Goal: Task Accomplishment & Management: Use online tool/utility

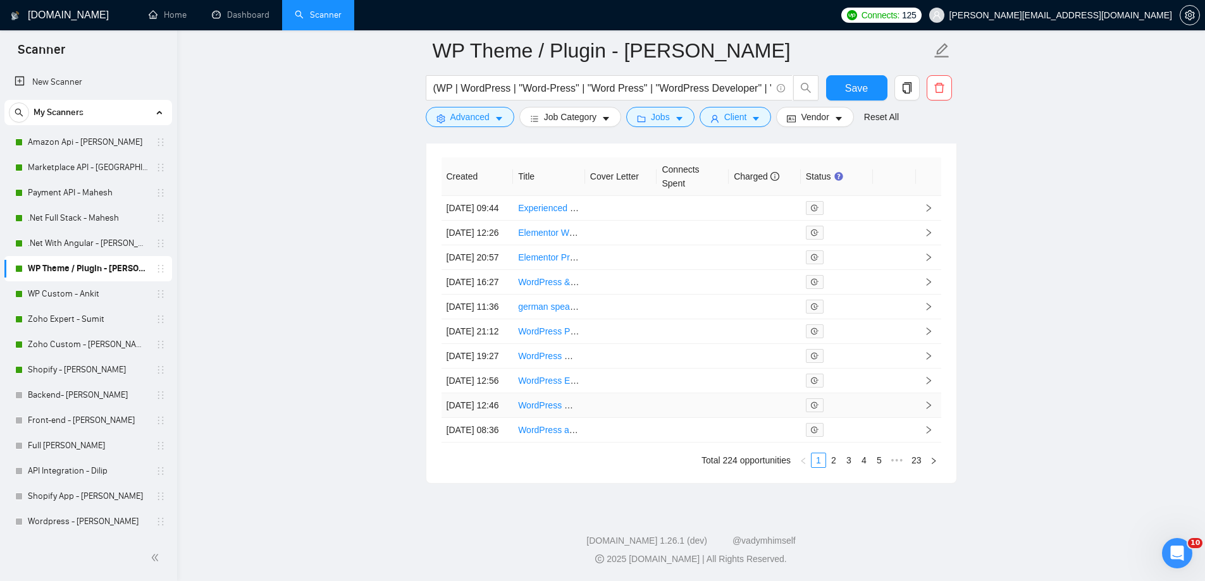
scroll to position [3257, 0]
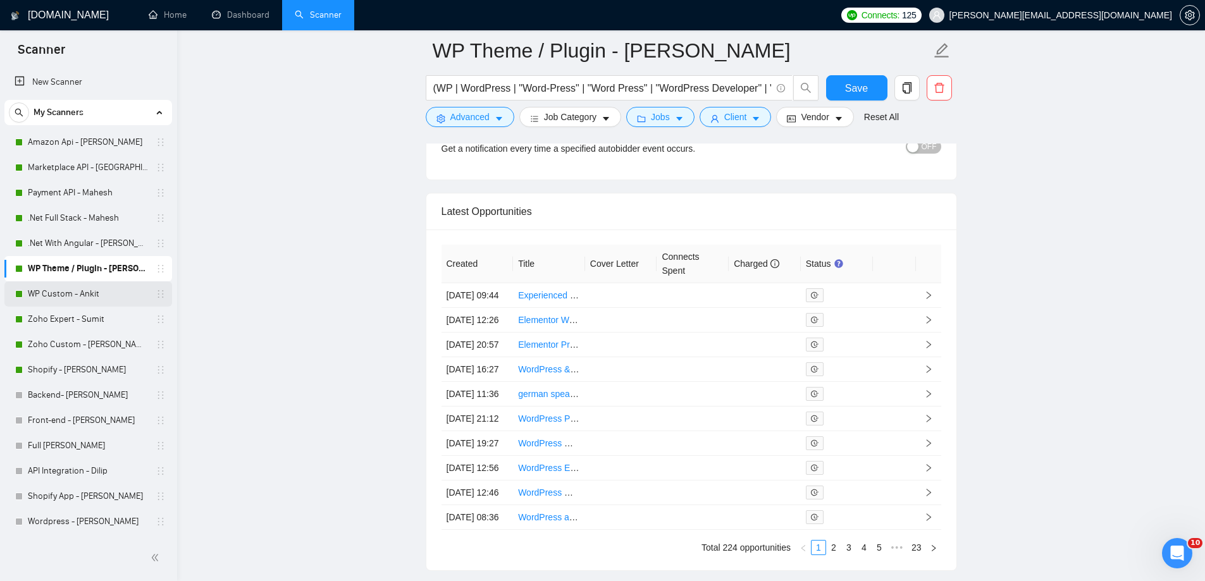
click at [113, 303] on link "WP Custom - Ankit" at bounding box center [88, 293] width 120 height 25
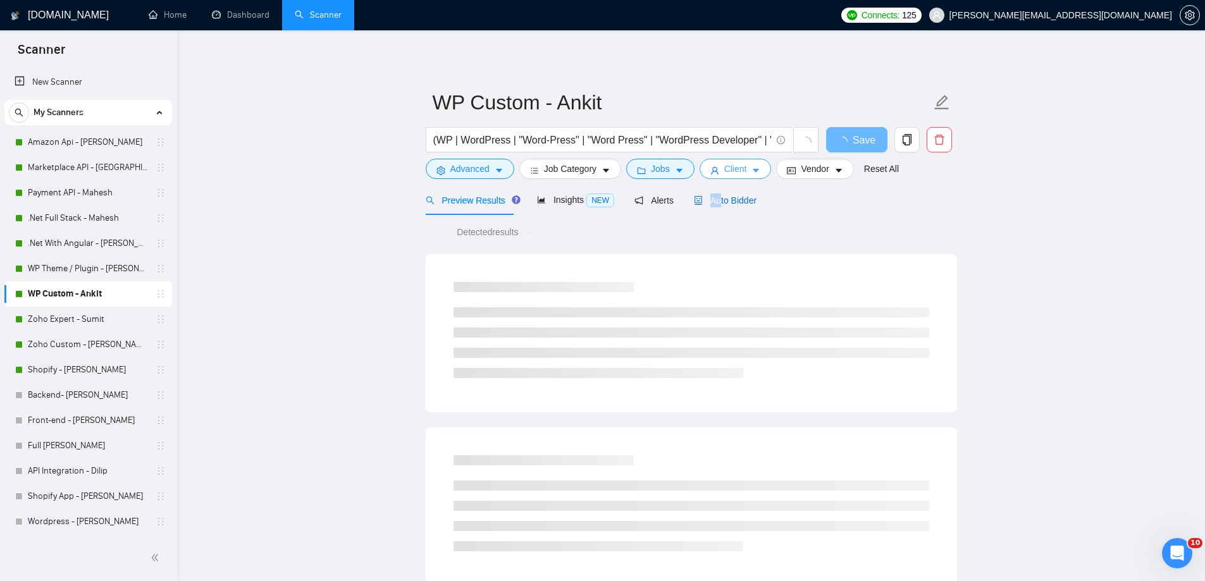
drag, startPoint x: 714, startPoint y: 196, endPoint x: 723, endPoint y: 178, distance: 20.4
click at [700, 198] on span "Auto Bidder" at bounding box center [725, 200] width 63 height 10
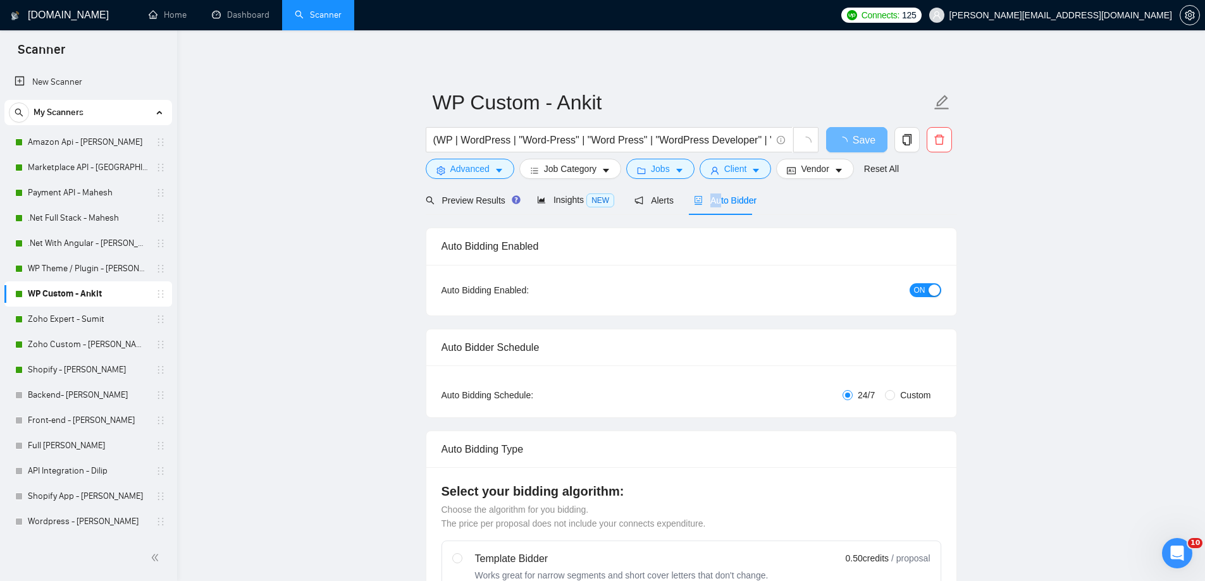
radio input "false"
radio input "true"
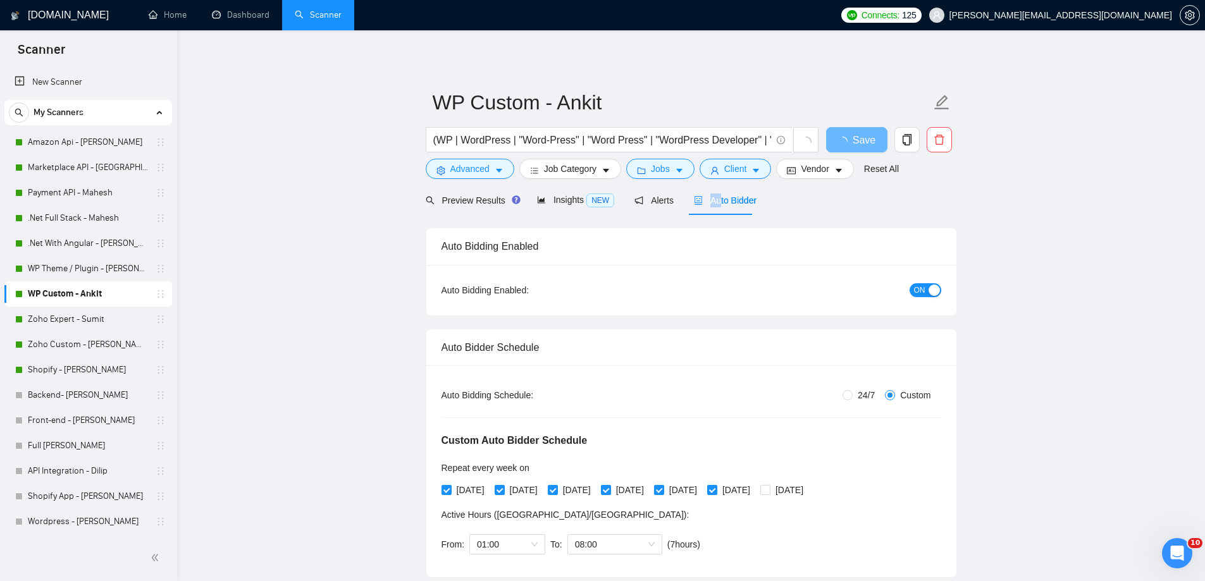
click at [706, 196] on span "Auto Bidder" at bounding box center [725, 200] width 63 height 10
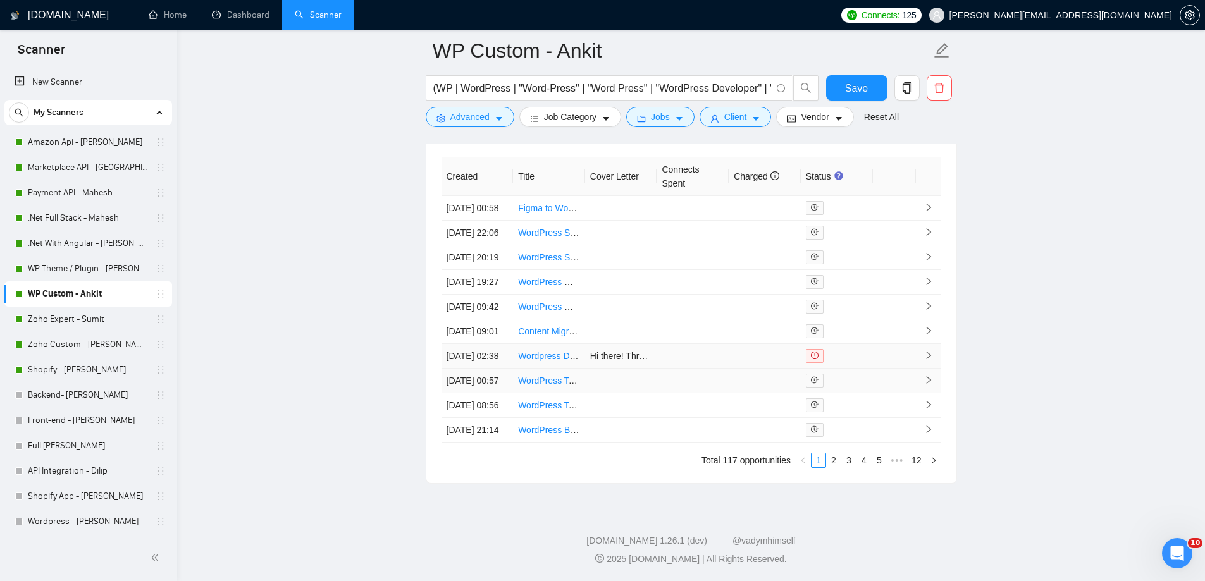
scroll to position [3353, 0]
click at [127, 319] on link "Zoho Expert - Sumit" at bounding box center [88, 319] width 120 height 25
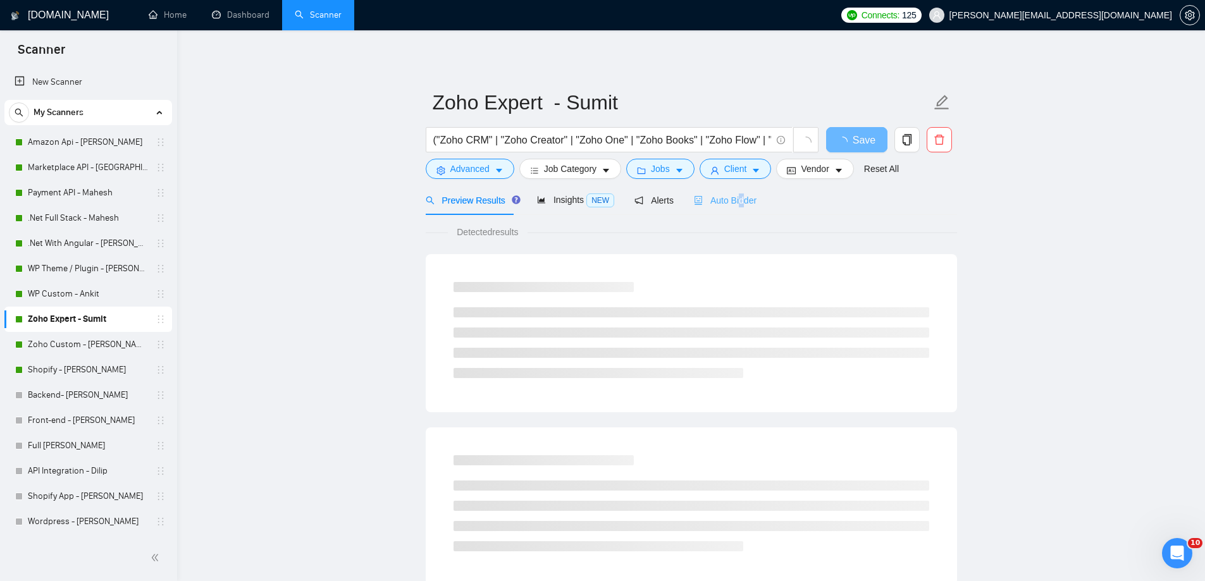
click at [732, 192] on div "Auto Bidder" at bounding box center [725, 200] width 63 height 30
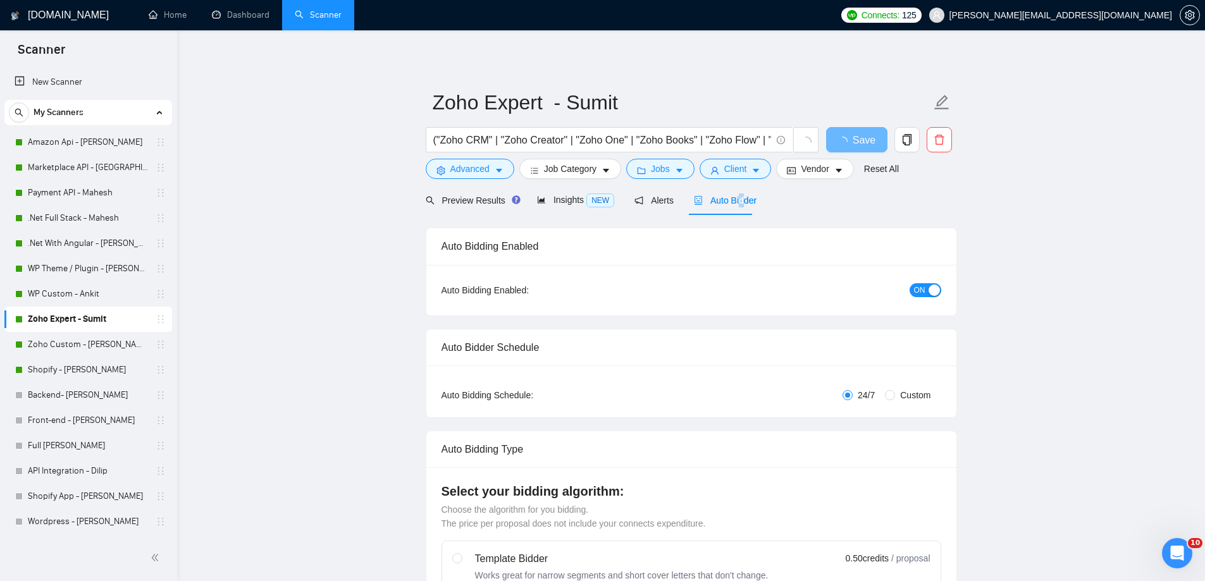
click at [732, 195] on span "Auto Bidder" at bounding box center [725, 200] width 63 height 10
radio input "false"
radio input "true"
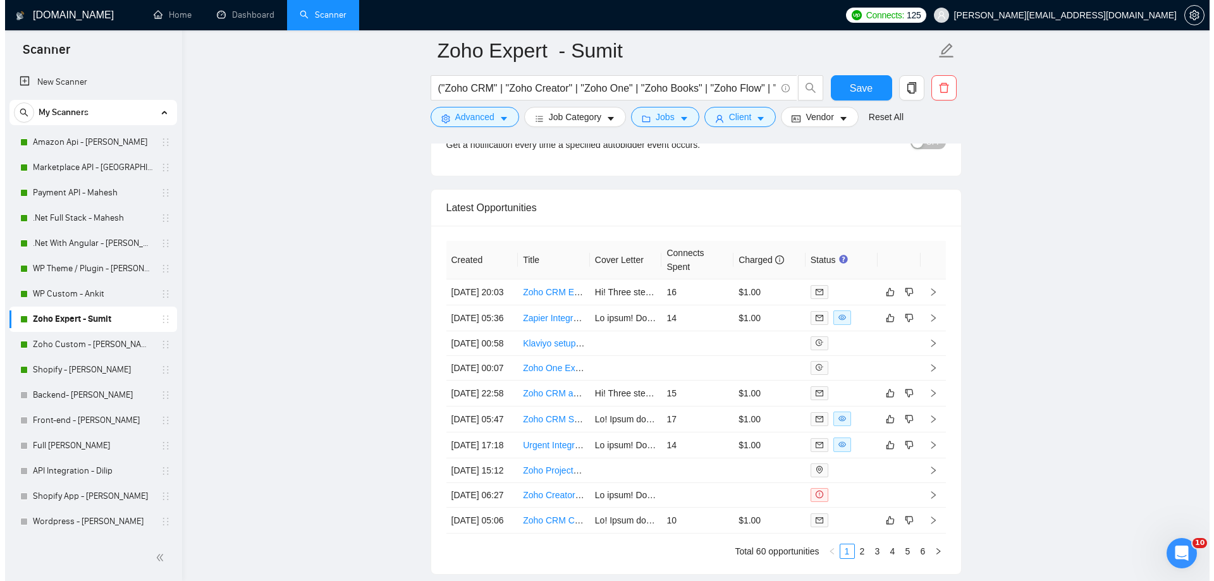
scroll to position [3159, 0]
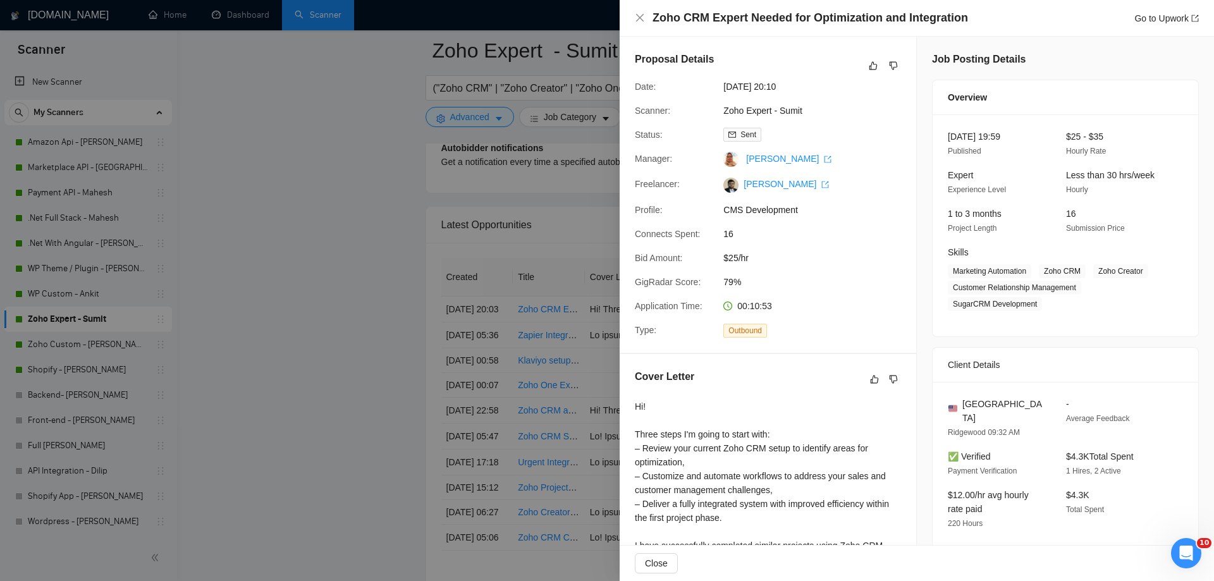
click at [467, 206] on div at bounding box center [607, 290] width 1214 height 581
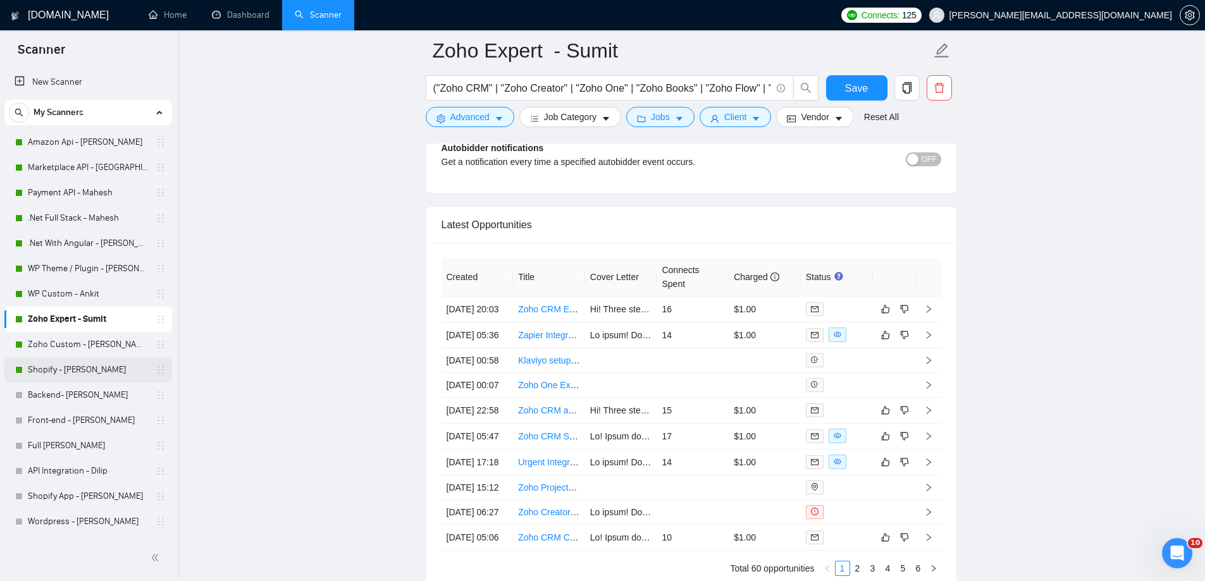
click at [100, 365] on link "Shopify - [PERSON_NAME]" at bounding box center [88, 369] width 120 height 25
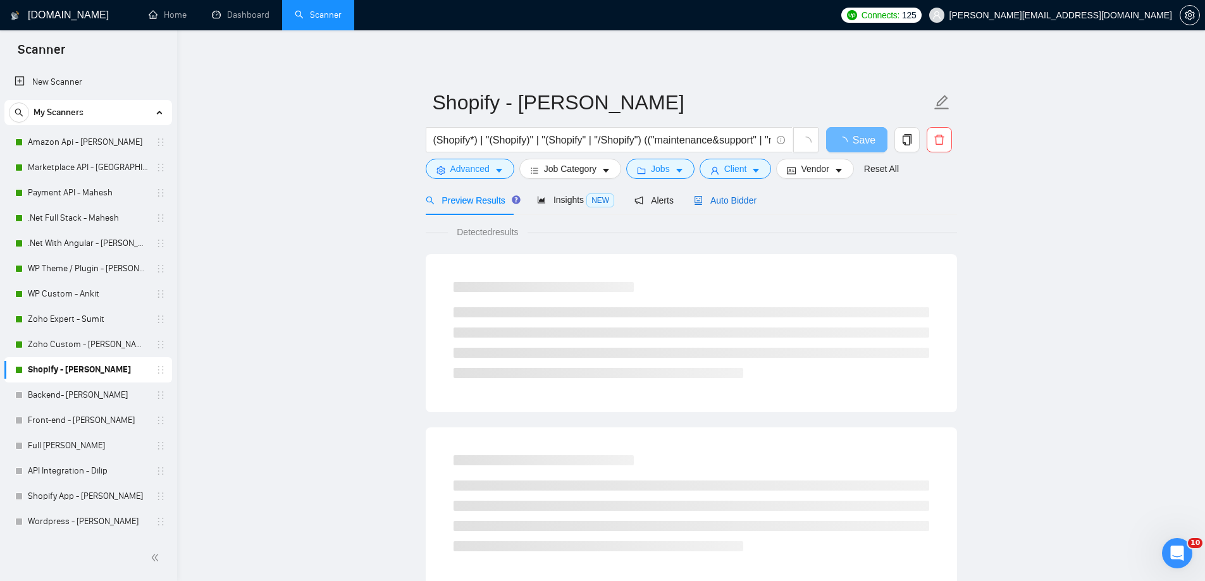
click at [694, 201] on icon "robot" at bounding box center [698, 200] width 9 height 9
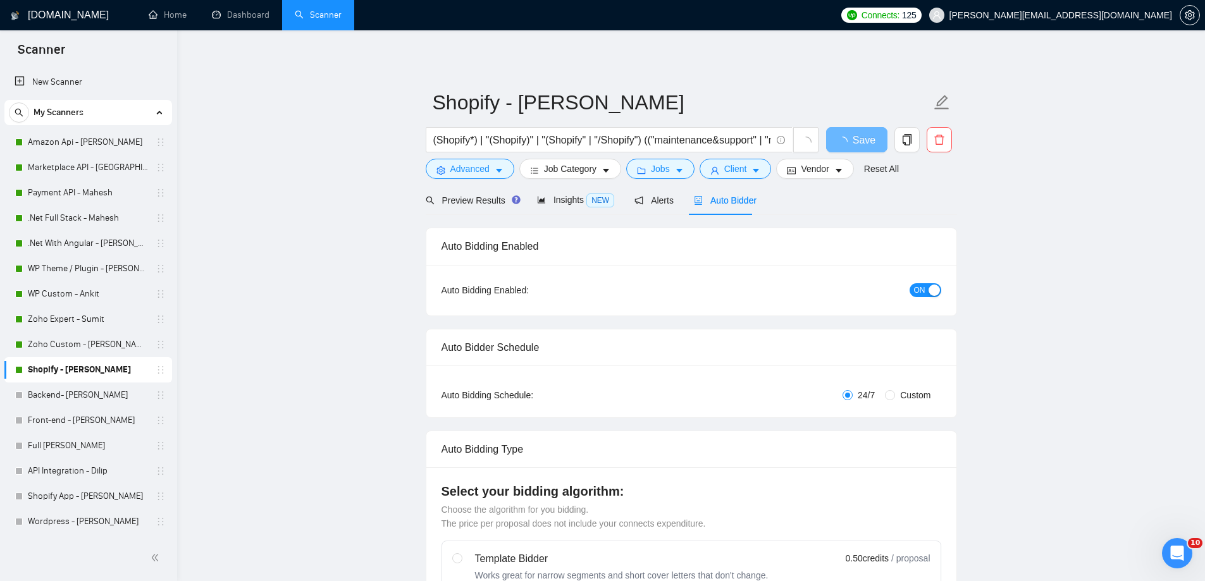
radio input "false"
radio input "true"
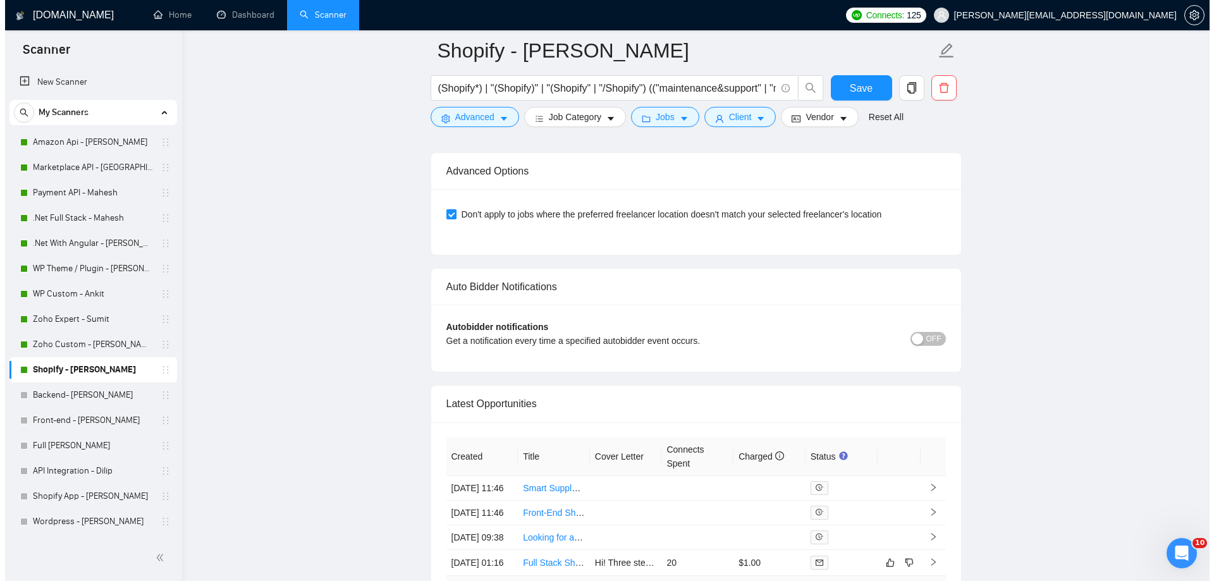
scroll to position [2965, 0]
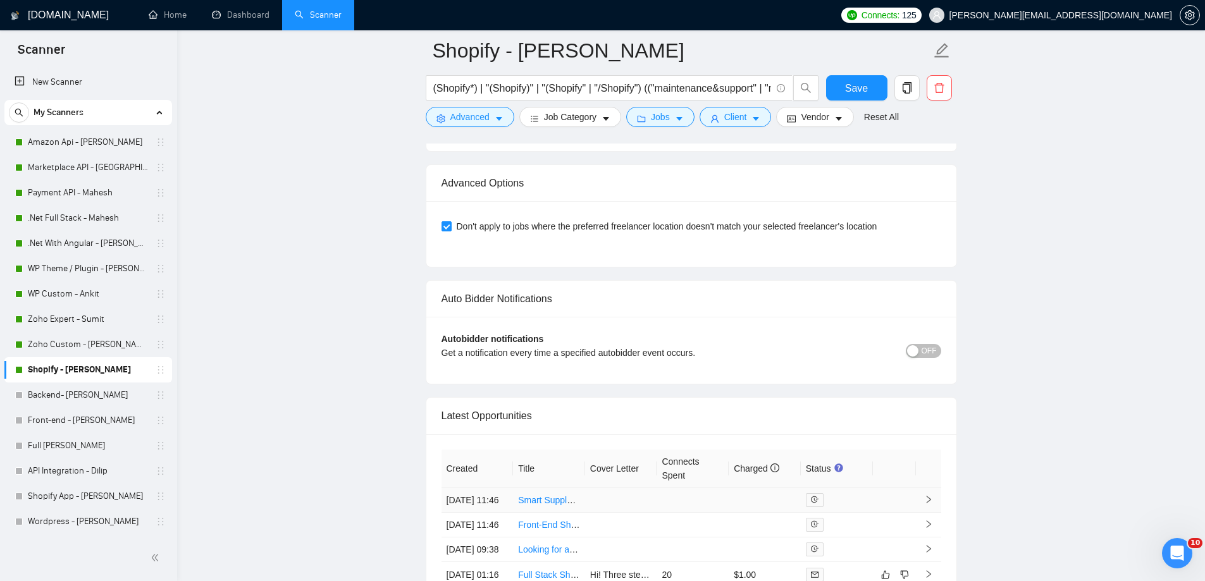
drag, startPoint x: 555, startPoint y: 512, endPoint x: 540, endPoint y: 513, distance: 14.6
drag, startPoint x: 540, startPoint y: 513, endPoint x: 572, endPoint y: 524, distance: 33.4
click at [570, 513] on td "Smart Supply Program Development with Shopify Integration" at bounding box center [549, 500] width 72 height 25
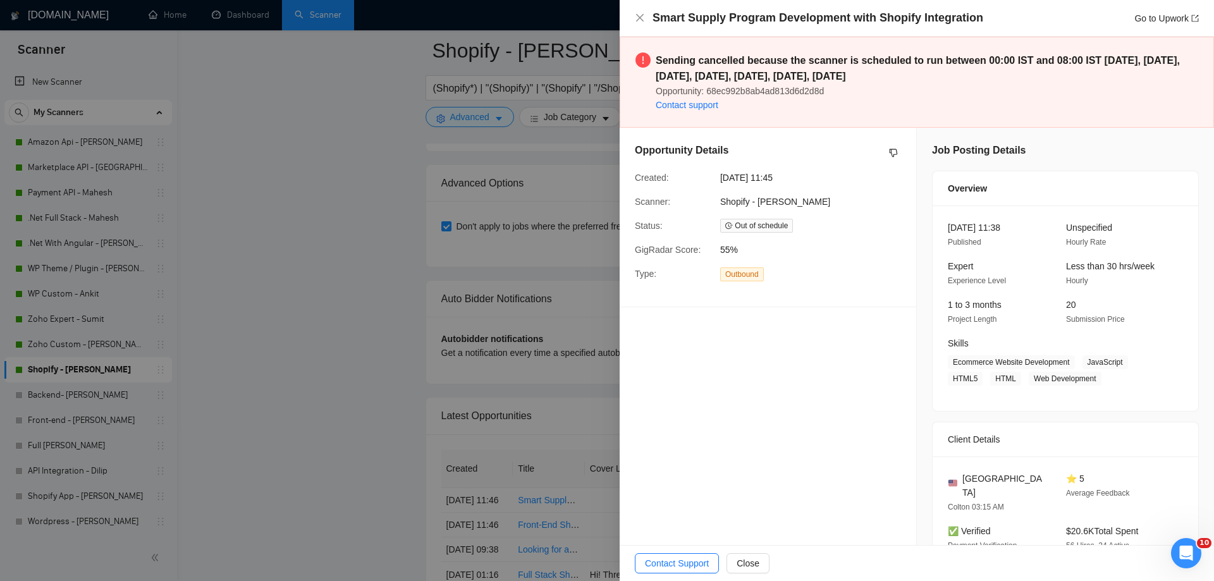
click at [648, 25] on div "Smart Supply Program Development with Shopify Integration Go to Upwork" at bounding box center [917, 18] width 564 height 16
drag, startPoint x: 644, startPoint y: 26, endPoint x: 636, endPoint y: 15, distance: 13.7
click at [636, 15] on div "Smart Supply Program Development with Shopify Integration Go to Upwork" at bounding box center [917, 18] width 564 height 16
click at [636, 15] on icon "close" at bounding box center [640, 18] width 10 height 10
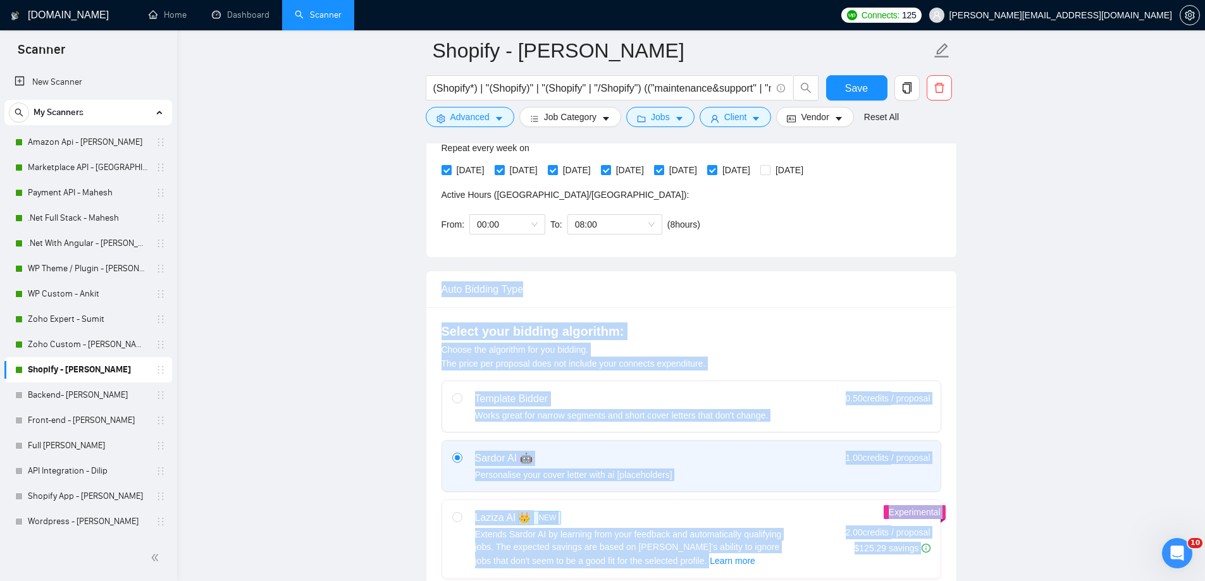
scroll to position [235, 0]
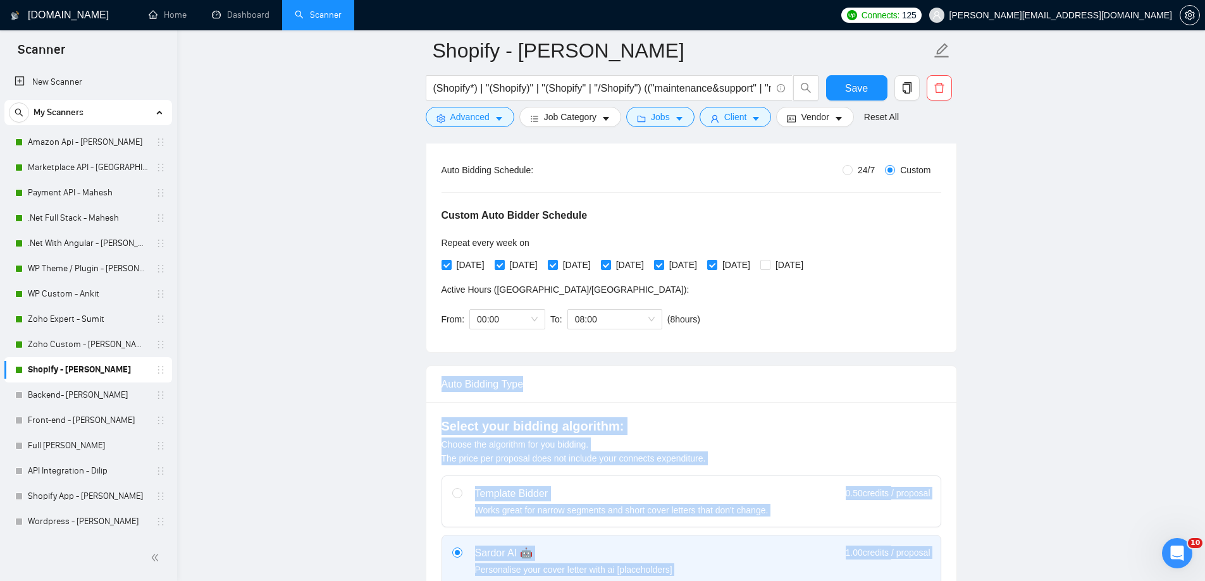
drag, startPoint x: 360, startPoint y: 493, endPoint x: 338, endPoint y: 390, distance: 105.4
click at [426, 388] on div "Auto Bidding Type" at bounding box center [691, 384] width 530 height 37
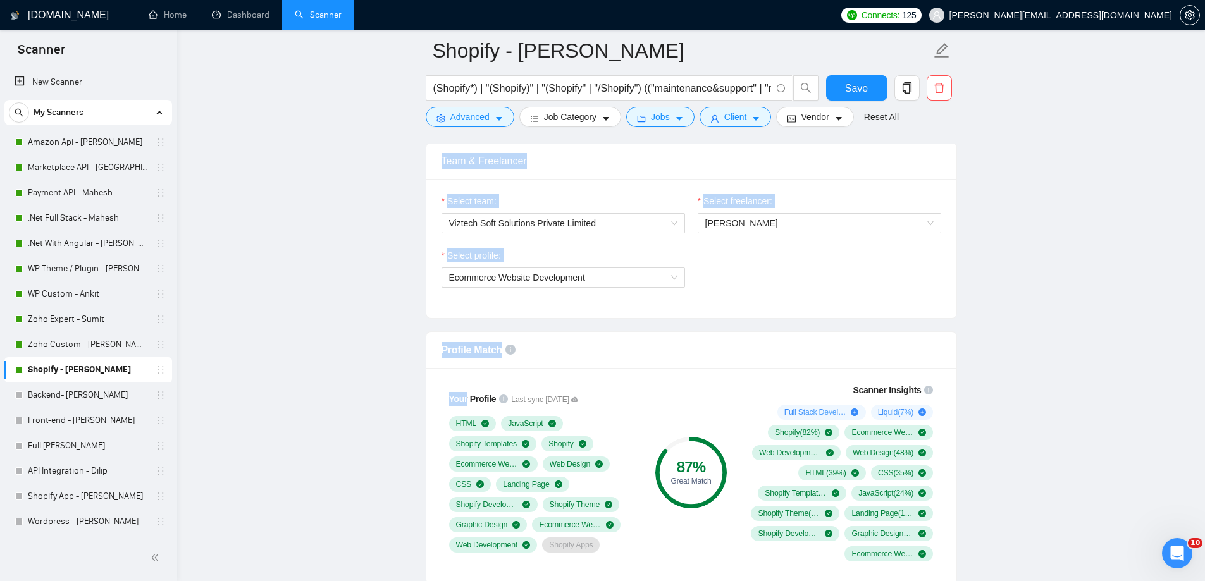
scroll to position [809, 0]
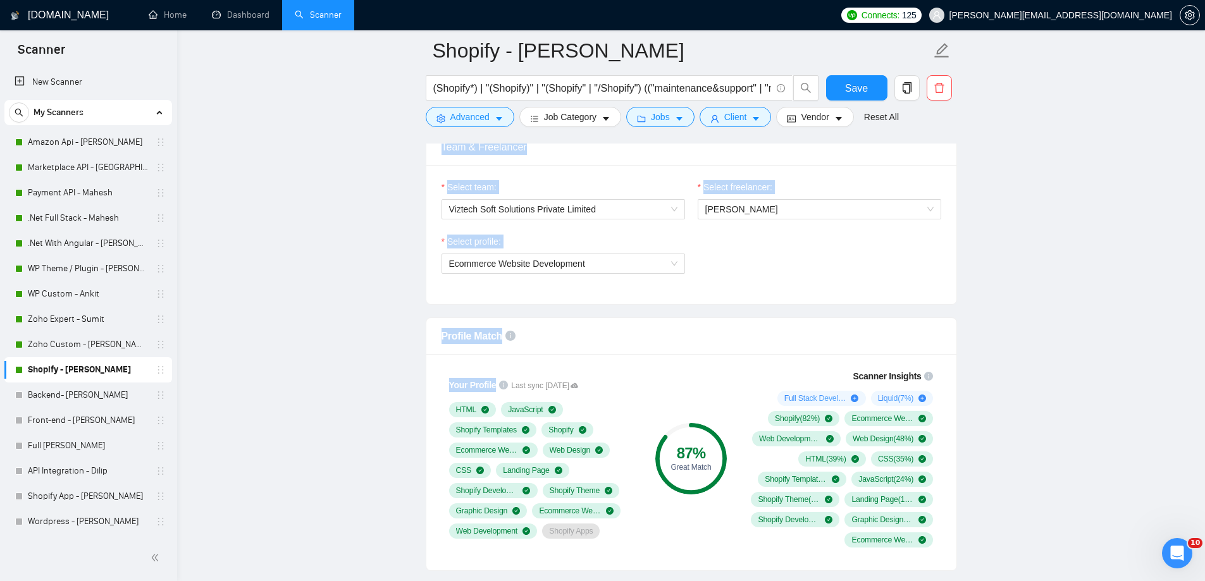
drag, startPoint x: 426, startPoint y: 388, endPoint x: 484, endPoint y: 391, distance: 58.9
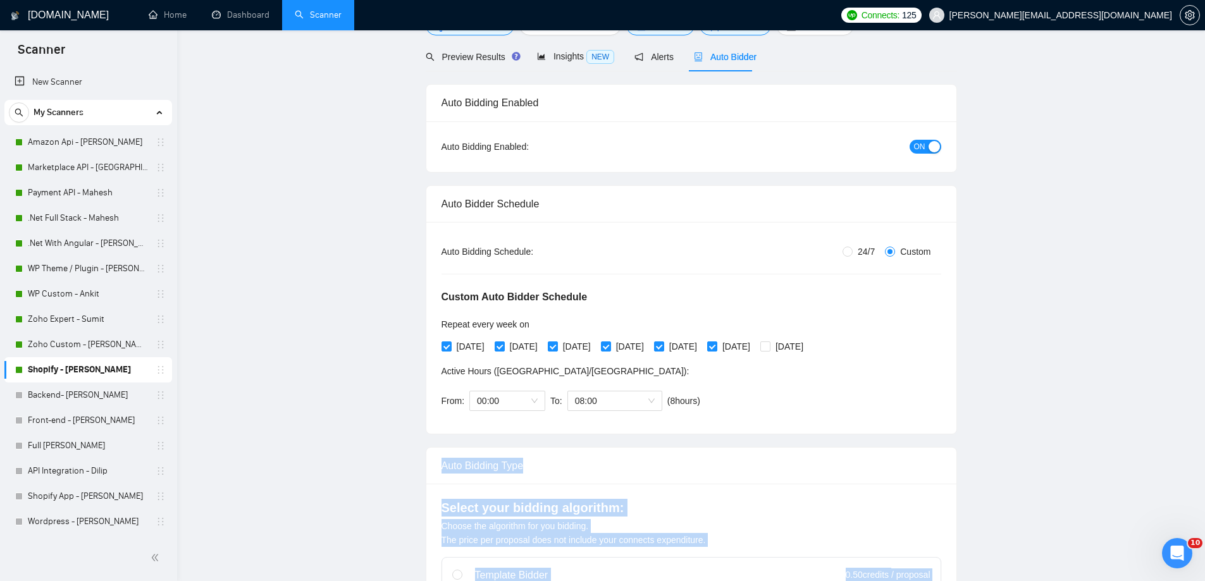
scroll to position [0, 0]
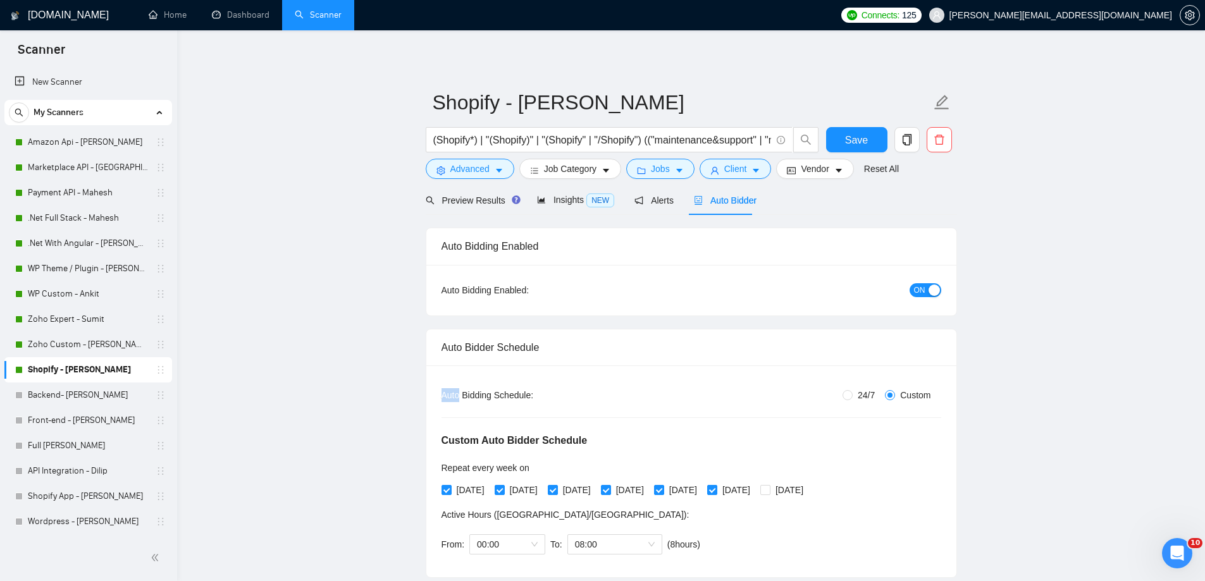
drag, startPoint x: 448, startPoint y: 241, endPoint x: 496, endPoint y: 295, distance: 72.5
click at [496, 295] on div "Auto Bidding Enabled Auto Bidding Enabled: ON" at bounding box center [691, 272] width 531 height 88
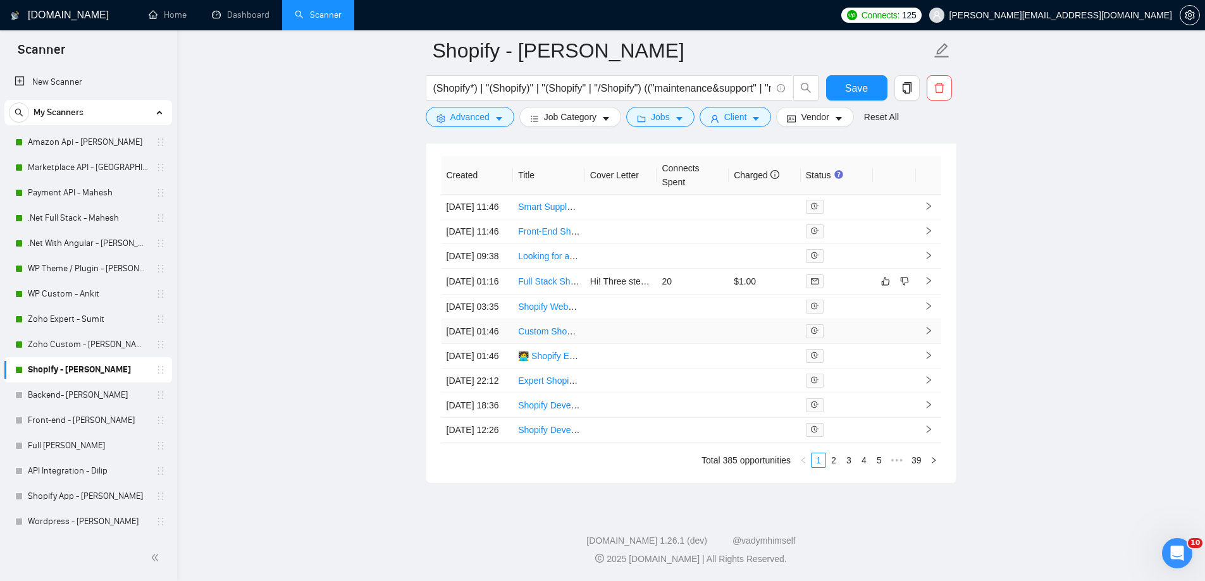
scroll to position [3396, 0]
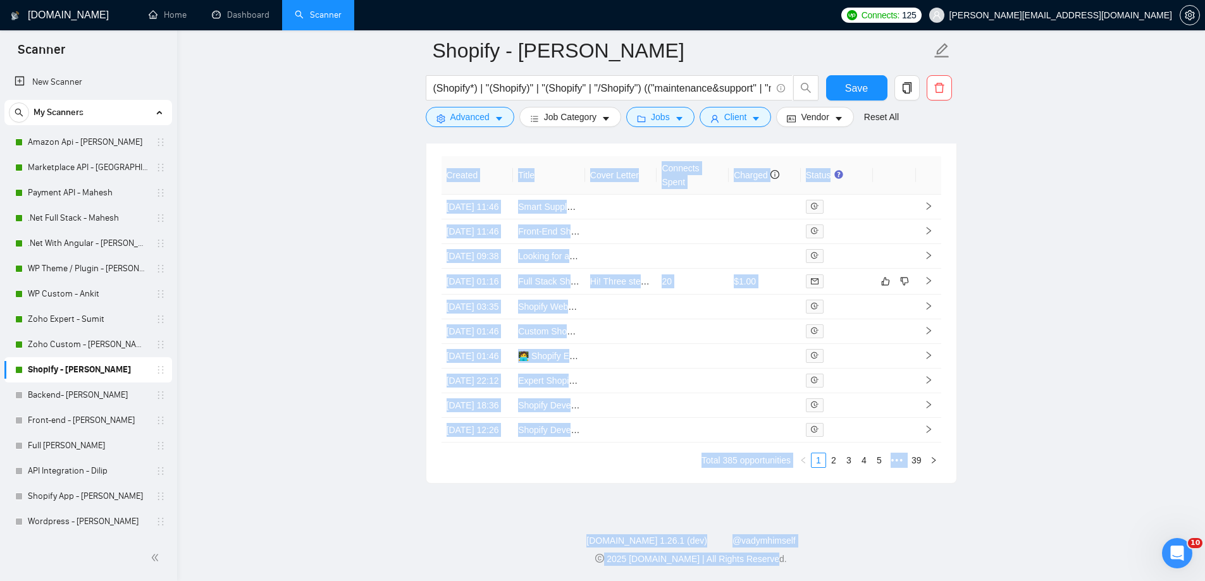
drag, startPoint x: 435, startPoint y: 249, endPoint x: 866, endPoint y: 547, distance: 523.6
drag, startPoint x: 873, startPoint y: 545, endPoint x: 1118, endPoint y: 360, distance: 307.4
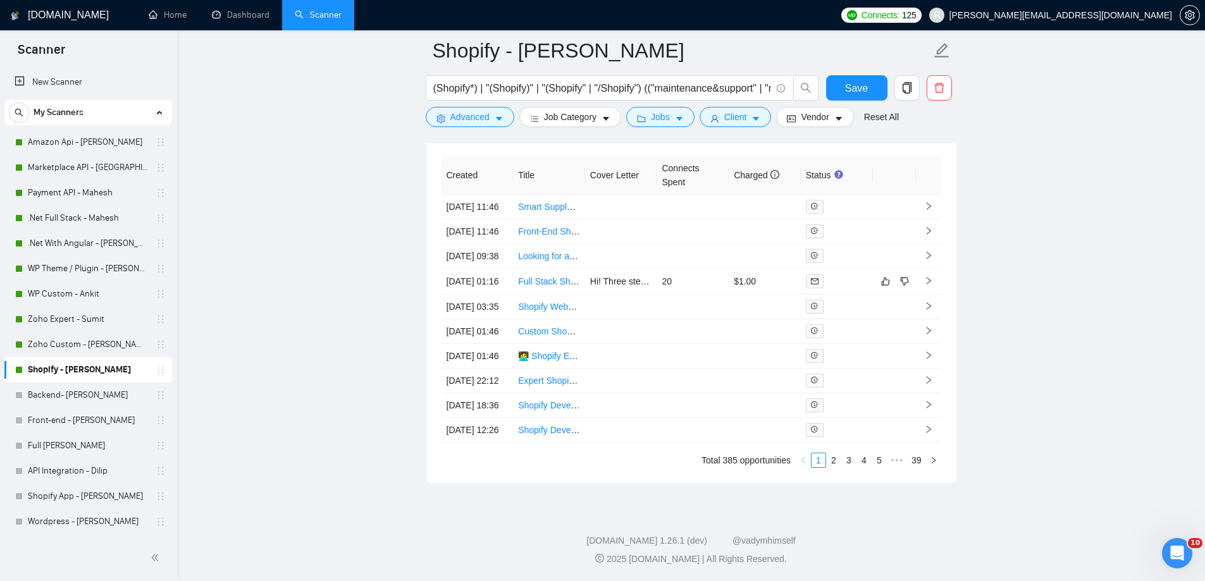
drag, startPoint x: 1089, startPoint y: 420, endPoint x: 1090, endPoint y: 432, distance: 11.5
drag, startPoint x: 1015, startPoint y: 439, endPoint x: 984, endPoint y: 436, distance: 31.1
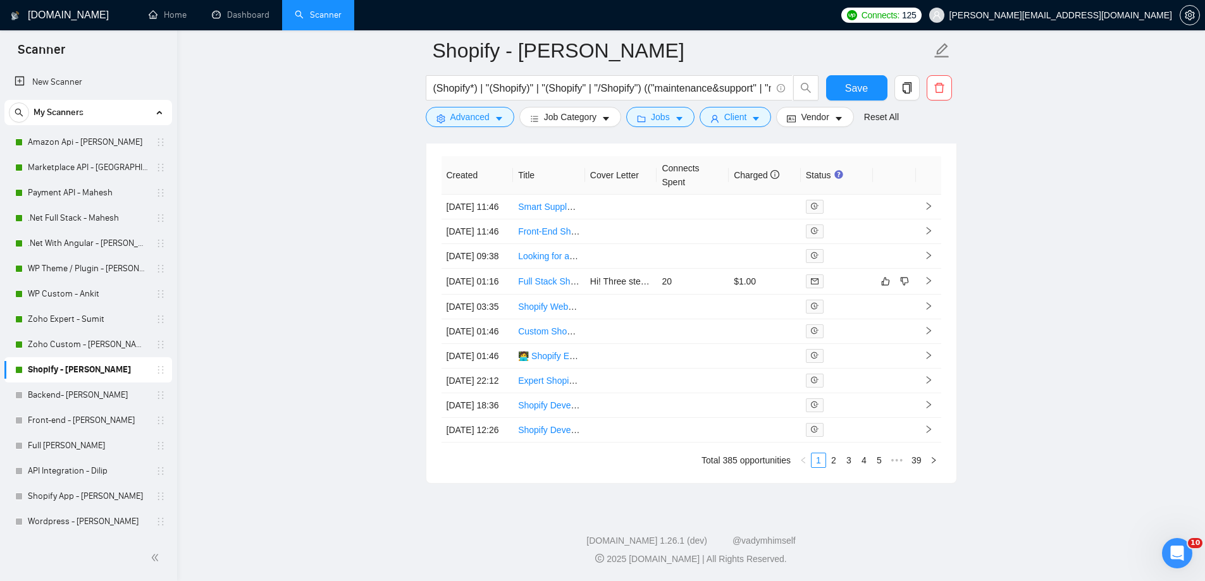
drag, startPoint x: 984, startPoint y: 435, endPoint x: 1175, endPoint y: 477, distance: 195.5
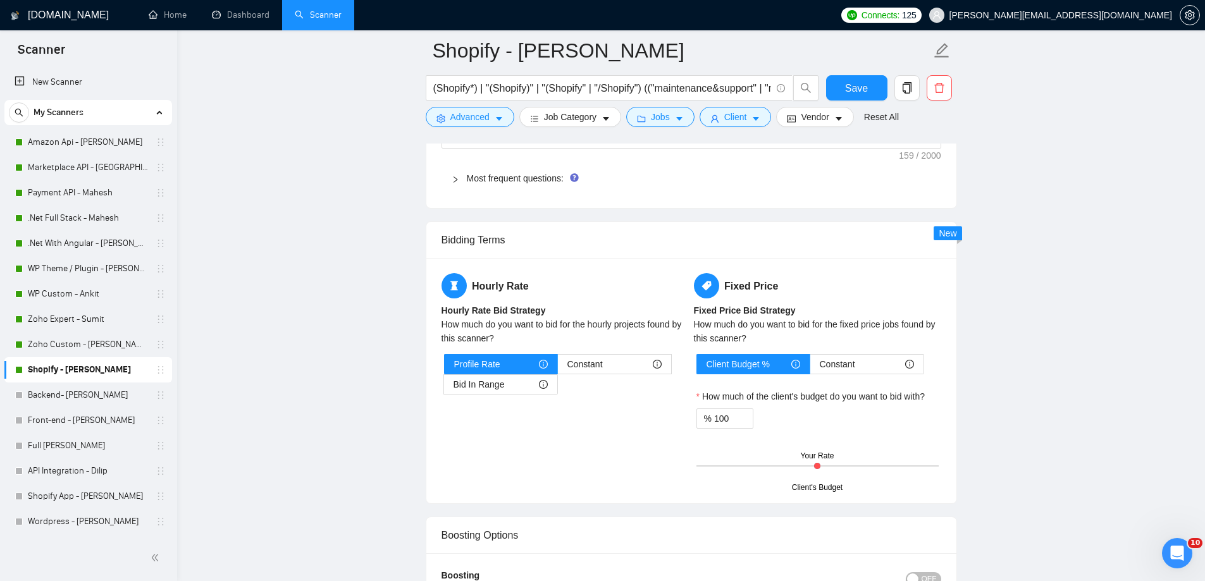
scroll to position [2006, 0]
drag, startPoint x: 921, startPoint y: 209, endPoint x: 962, endPoint y: 231, distance: 47.0
drag, startPoint x: 818, startPoint y: 462, endPoint x: 830, endPoint y: 462, distance: 12.7
click at [830, 462] on div "Client's Budget Your Rate" at bounding box center [817, 465] width 242 height 44
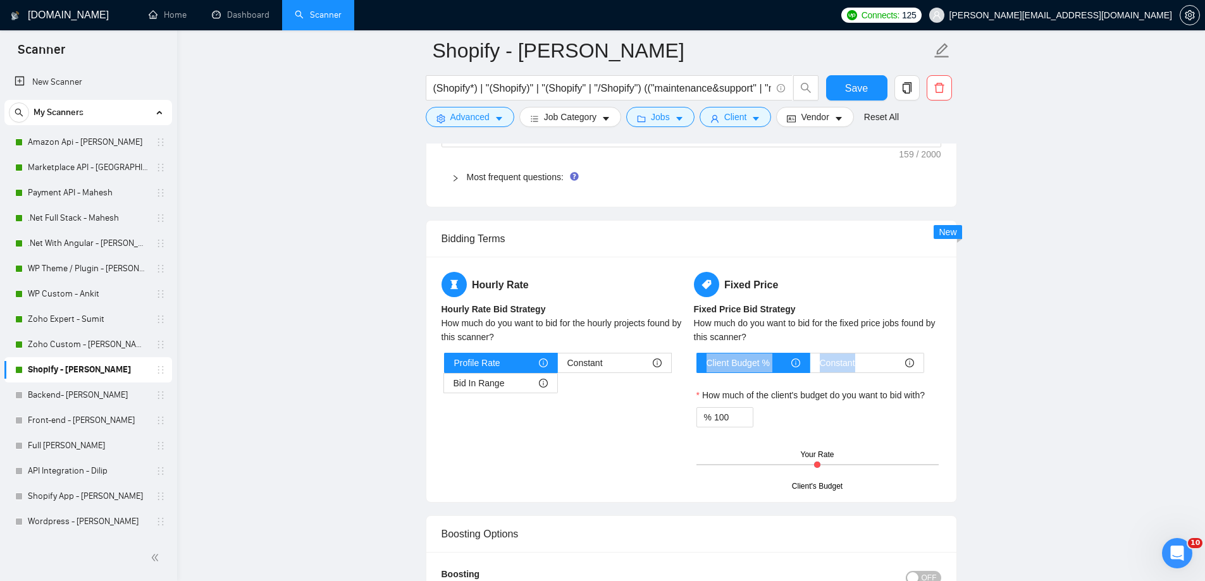
click at [128, 397] on link "Backend- [PERSON_NAME]" at bounding box center [88, 395] width 120 height 25
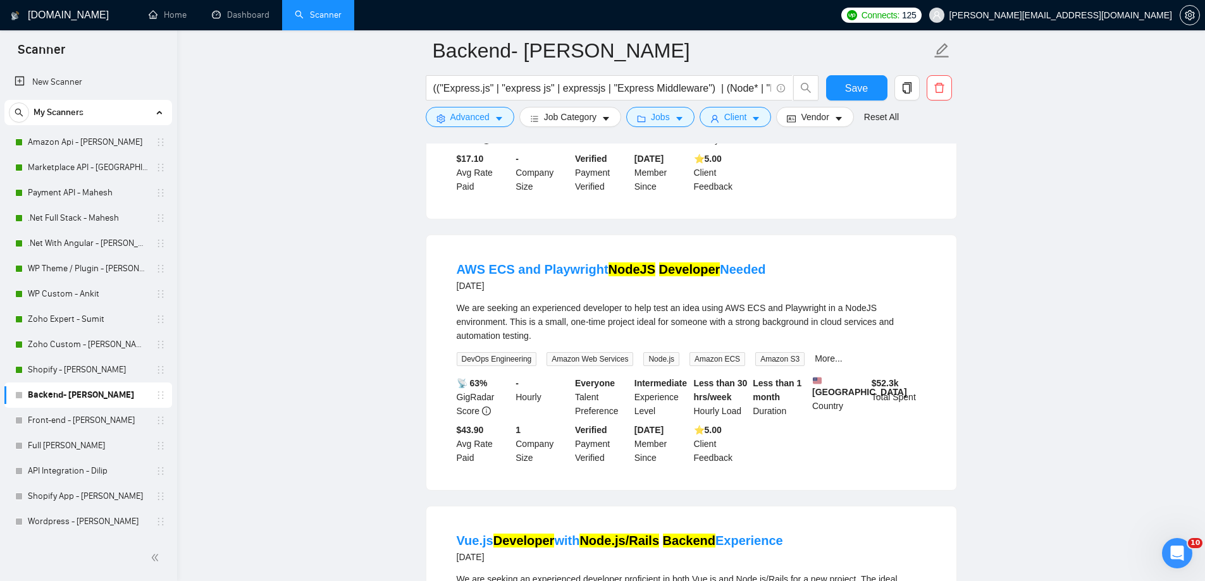
scroll to position [144, 0]
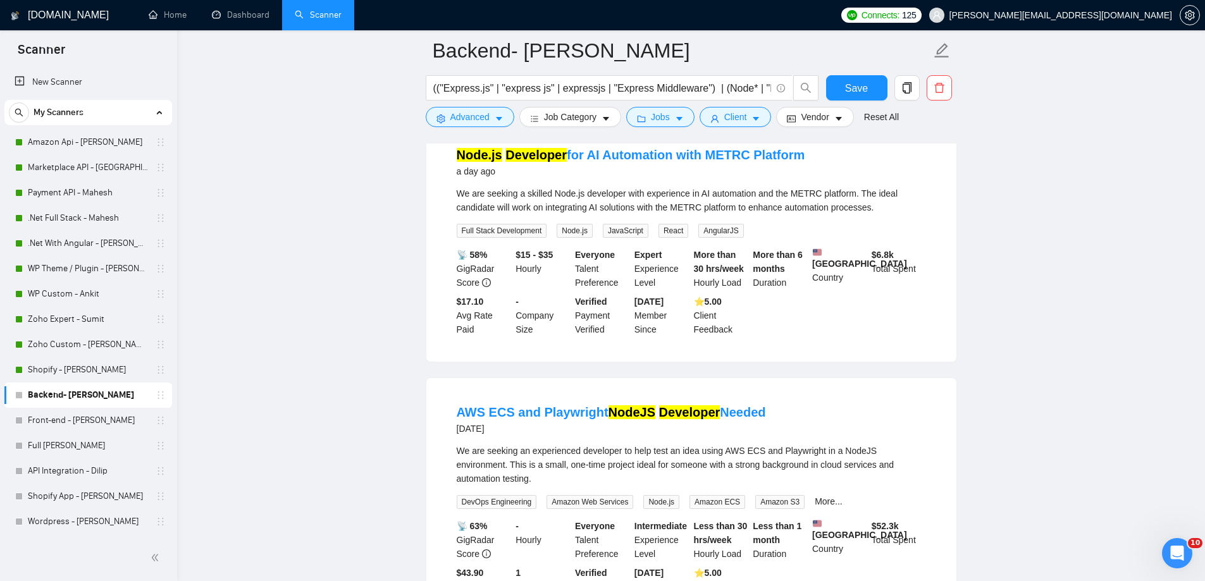
drag, startPoint x: 10, startPoint y: 3, endPoint x: 1169, endPoint y: 531, distance: 1273.6
click at [1172, 551] on icon "Open Intercom Messenger" at bounding box center [1175, 551] width 21 height 21
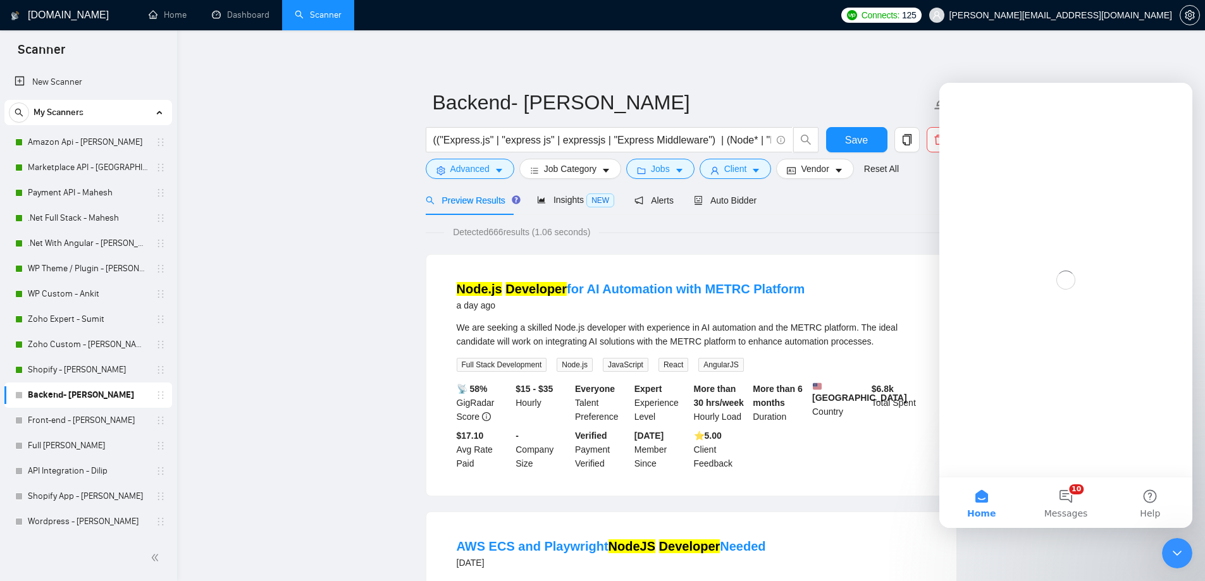
scroll to position [0, 0]
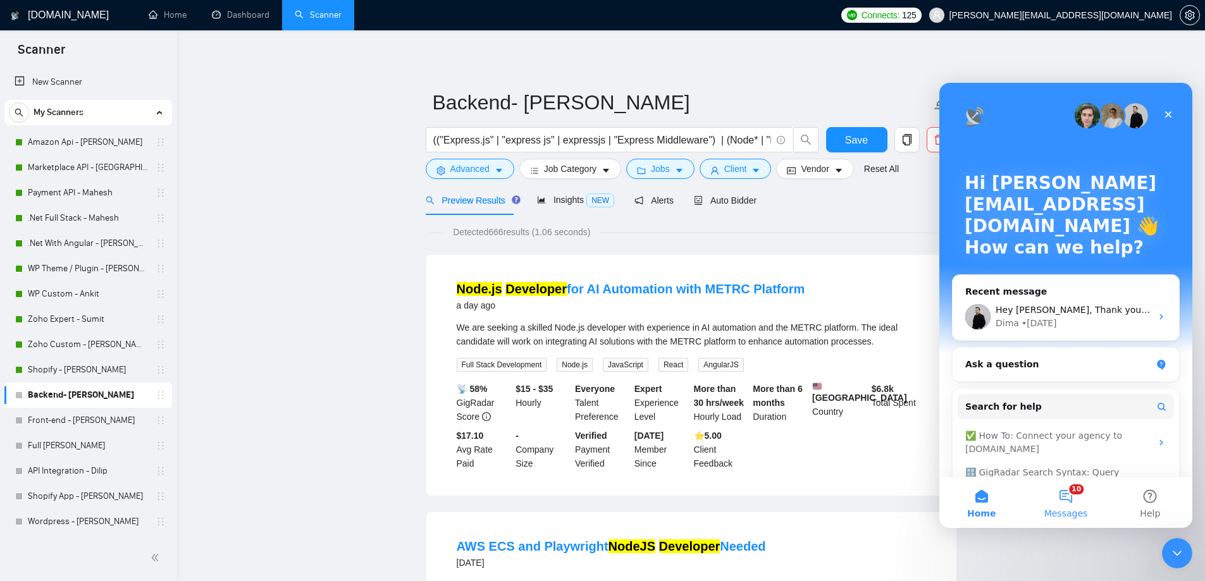
click at [1055, 512] on button "10 Messages" at bounding box center [1065, 502] width 84 height 51
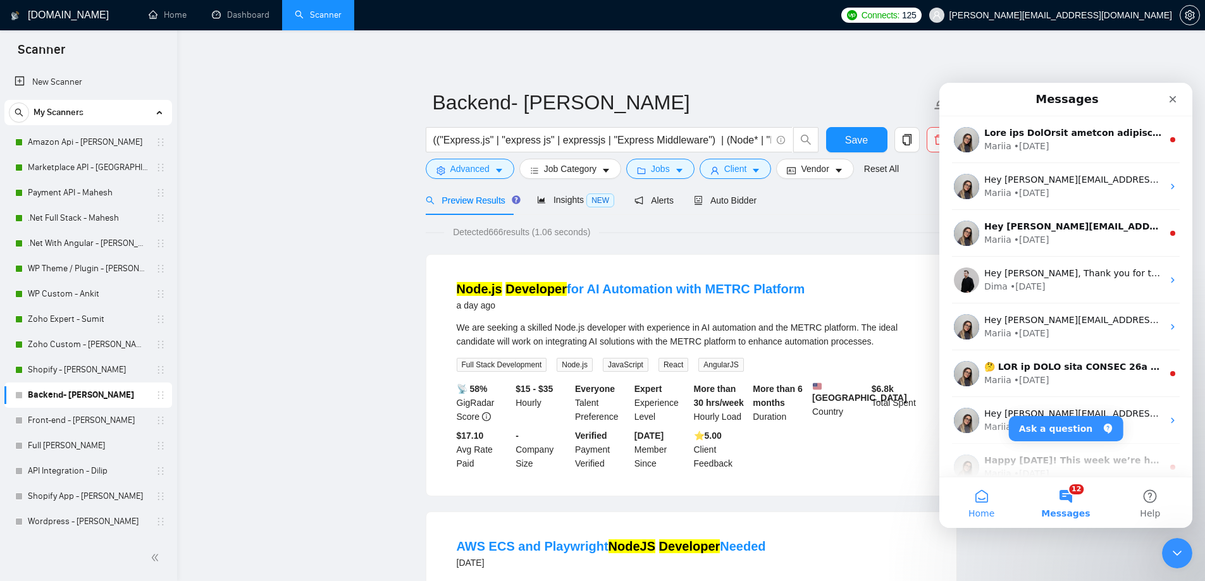
click at [971, 524] on button "Home" at bounding box center [981, 502] width 84 height 51
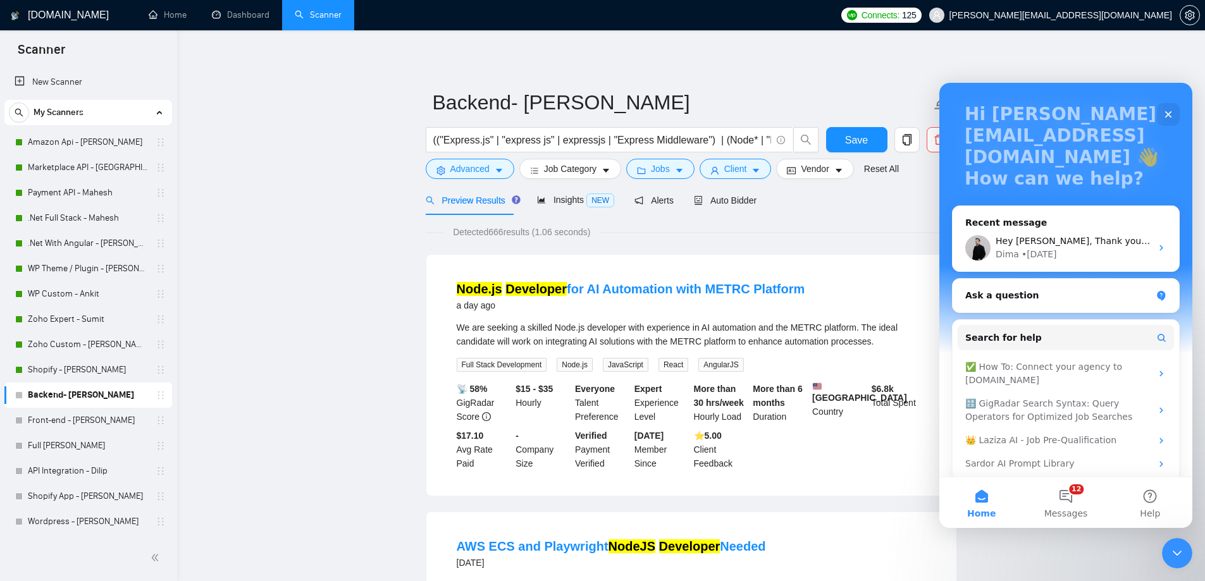
scroll to position [80, 0]
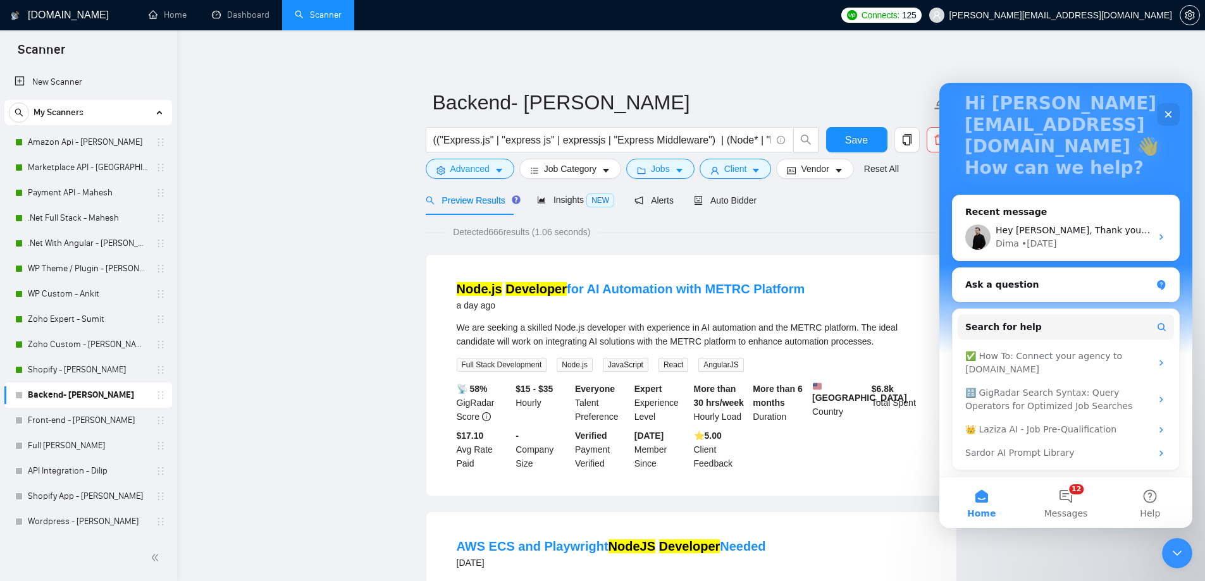
drag, startPoint x: 1165, startPoint y: 113, endPoint x: 1165, endPoint y: 121, distance: 7.6
click at [1165, 121] on div "Close" at bounding box center [1167, 114] width 23 height 23
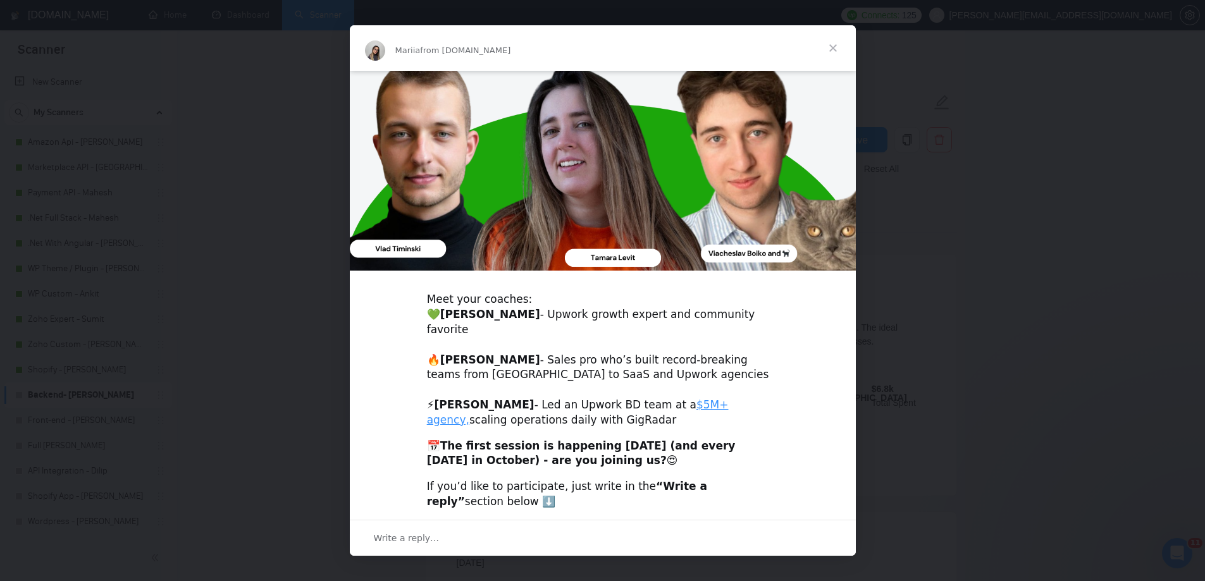
scroll to position [192, 0]
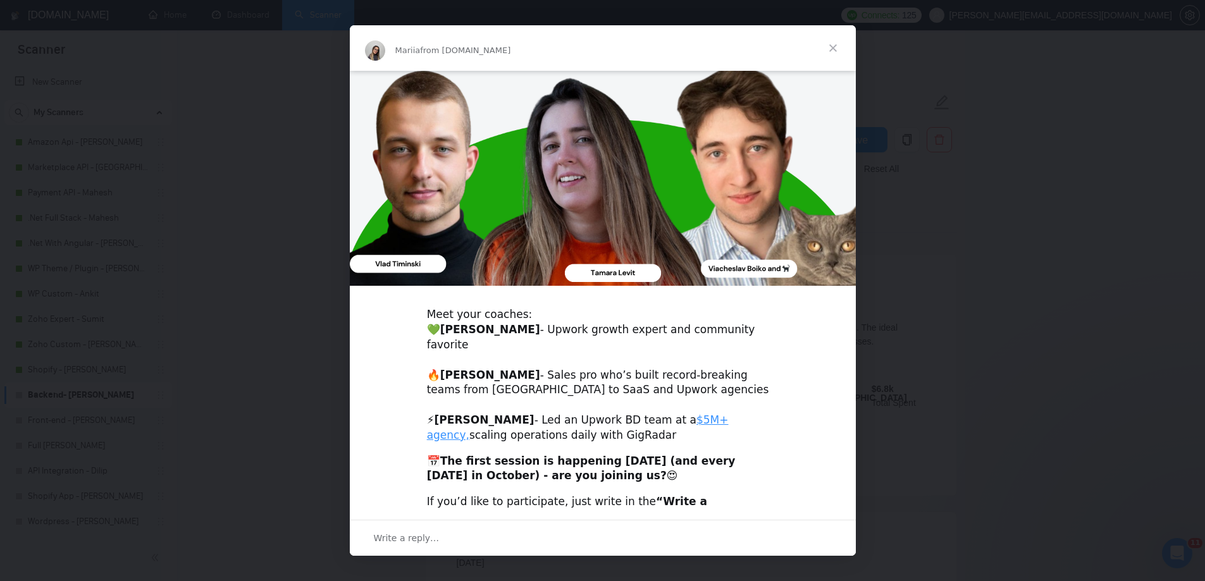
click at [840, 51] on span "Close" at bounding box center [833, 48] width 46 height 46
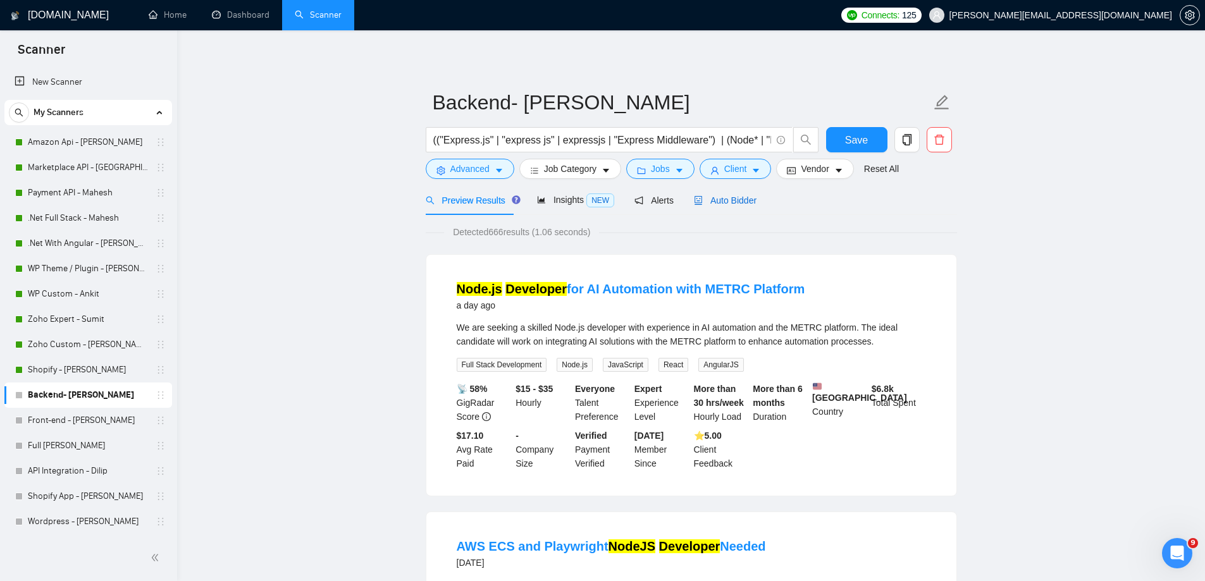
click at [697, 197] on span "Auto Bidder" at bounding box center [725, 200] width 63 height 10
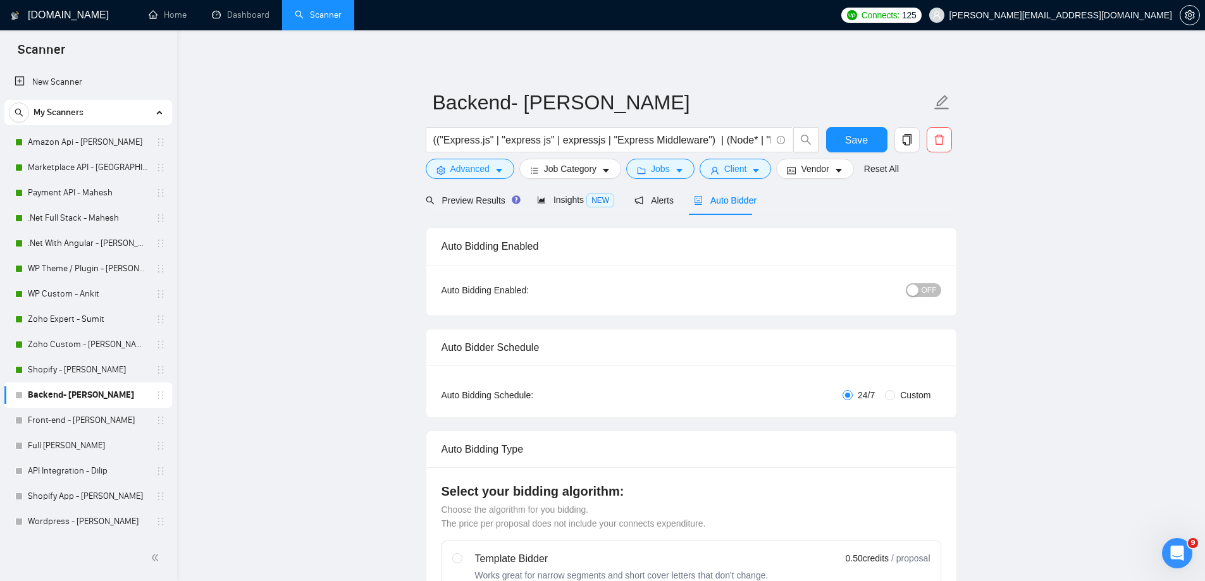
radio input "false"
radio input "true"
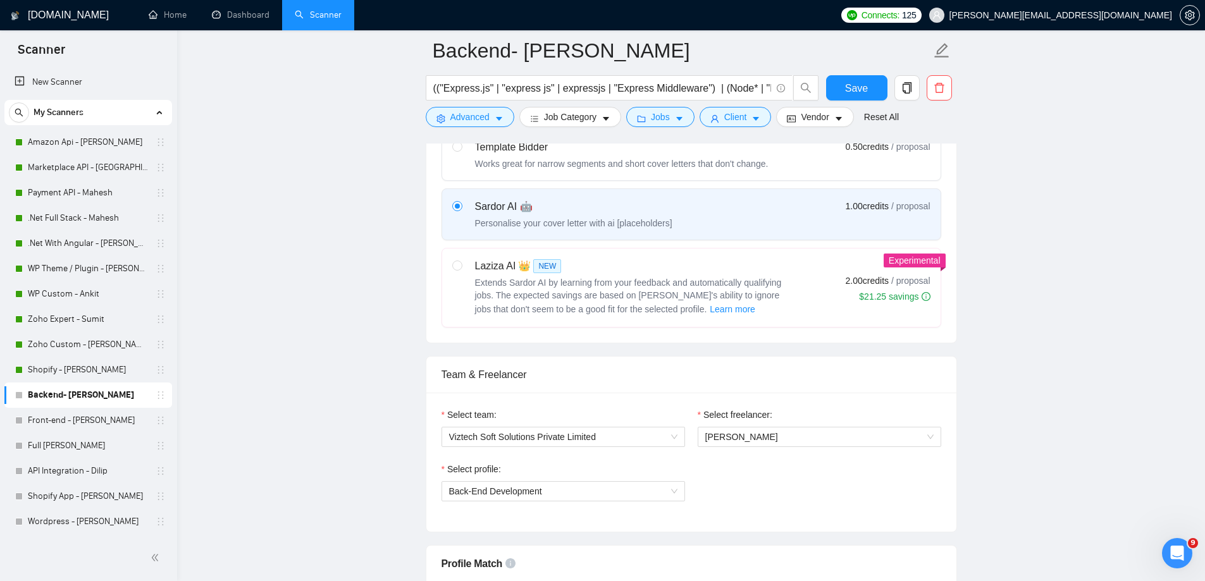
scroll to position [527, 0]
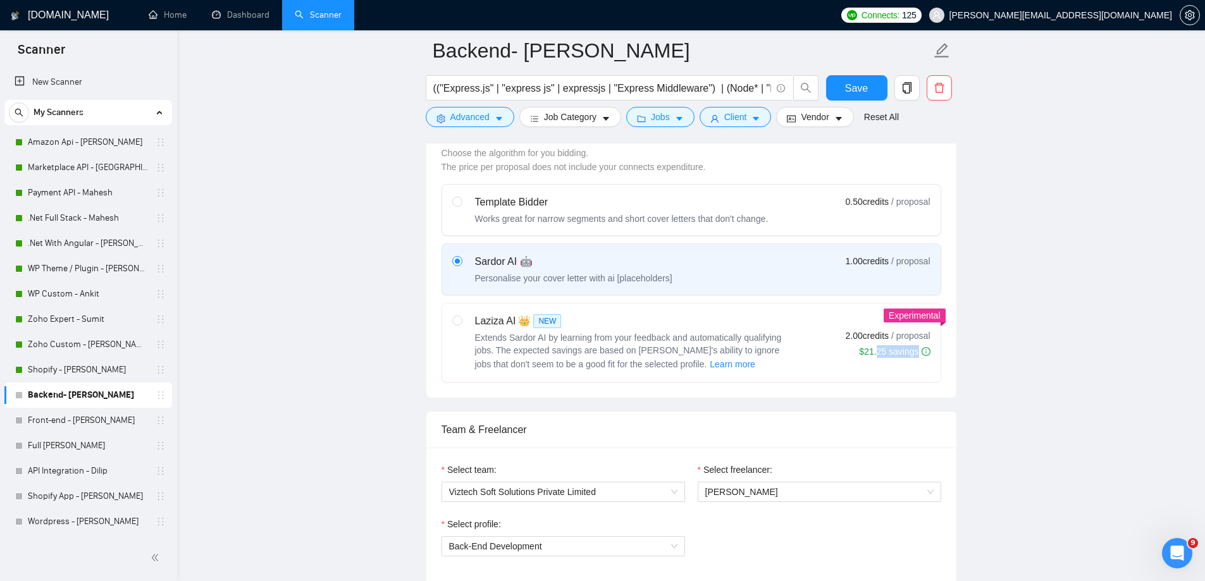
drag, startPoint x: 882, startPoint y: 354, endPoint x: 996, endPoint y: 352, distance: 113.8
drag, startPoint x: 869, startPoint y: 360, endPoint x: 943, endPoint y: 349, distance: 74.8
click at [943, 349] on div "Select your bidding algorithm: Choose the algorithm for you bidding. The price …" at bounding box center [691, 254] width 530 height 287
click at [945, 349] on div "Select your bidding algorithm: Choose the algorithm for you bidding. The price …" at bounding box center [691, 254] width 530 height 287
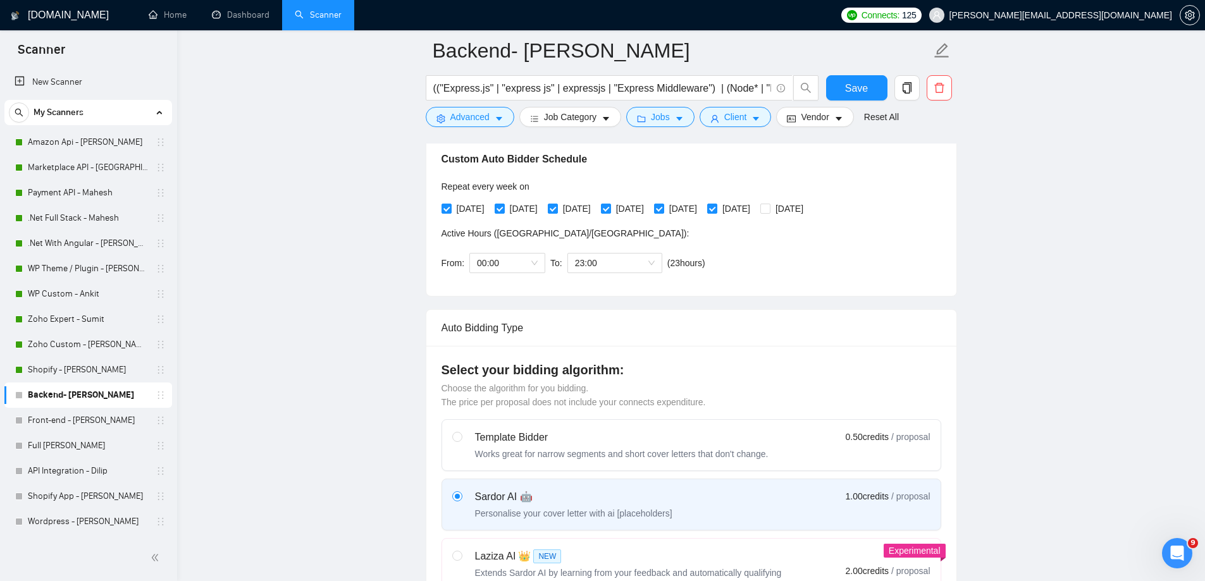
scroll to position [287, 0]
